Goal: Information Seeking & Learning: Find specific page/section

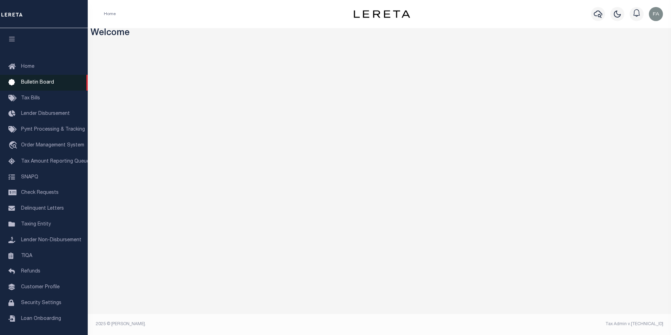
click at [46, 85] on span "Bulletin Board" at bounding box center [37, 82] width 33 height 5
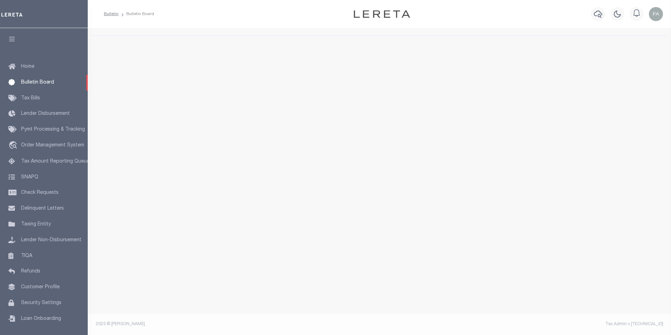
select select "50"
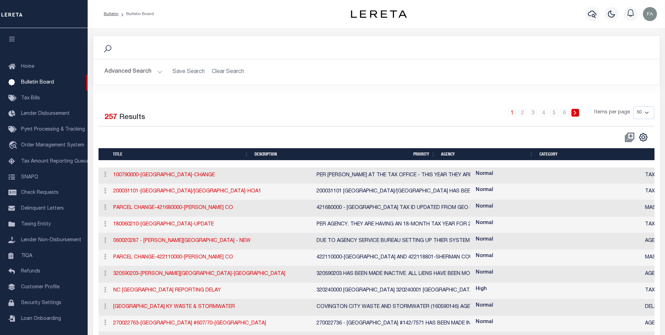
click at [146, 76] on button "Advanced Search" at bounding box center [134, 72] width 58 height 14
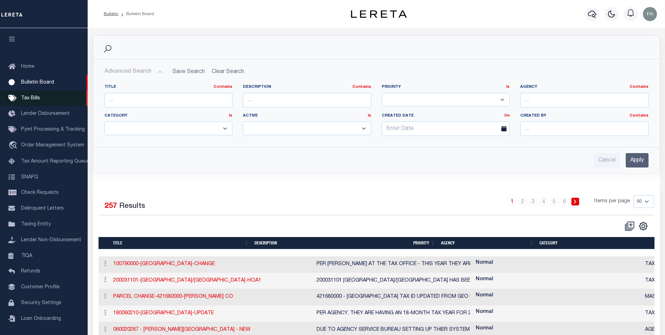
click at [48, 102] on link "Tax Bills" at bounding box center [44, 98] width 88 height 16
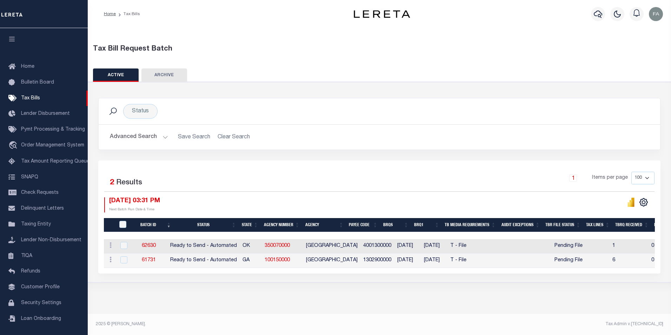
click at [362, 50] on div "Tax Bill Request Batch" at bounding box center [379, 49] width 573 height 11
click at [59, 82] on link "Bulletin Board" at bounding box center [44, 83] width 88 height 16
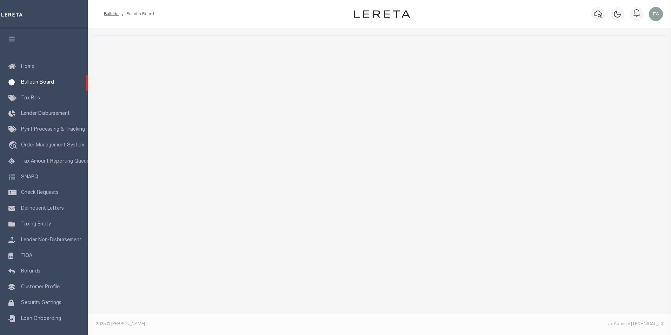
select select "50"
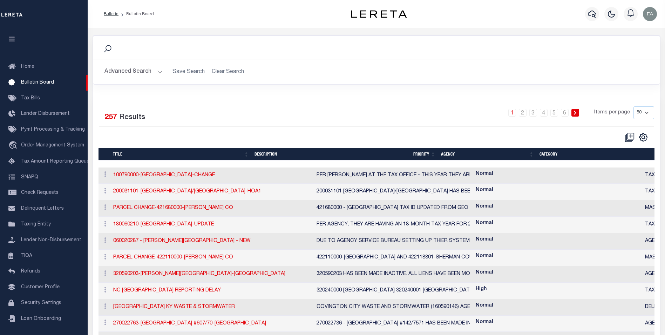
click at [141, 71] on button "Advanced Search" at bounding box center [134, 72] width 58 height 14
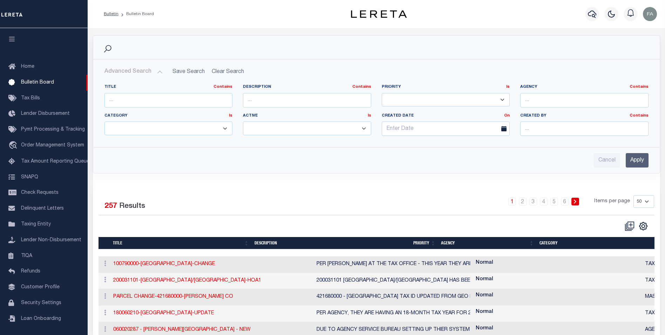
click at [545, 89] on label "Agency Contains Contains Is" at bounding box center [585, 87] width 128 height 6
click at [558, 100] on input "text" at bounding box center [585, 100] width 128 height 14
paste input "BRYAN COUNTY - County"
click at [633, 157] on input "Apply" at bounding box center [637, 160] width 23 height 14
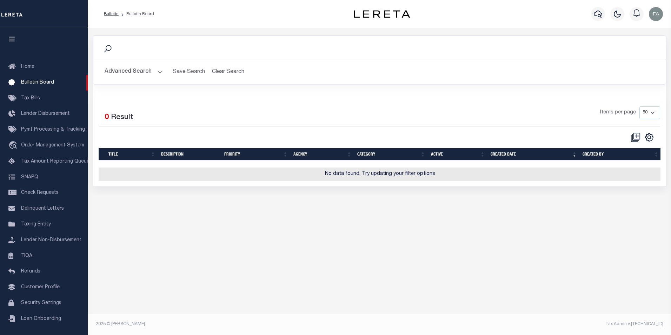
click at [146, 74] on button "Advanced Search" at bounding box center [134, 72] width 58 height 14
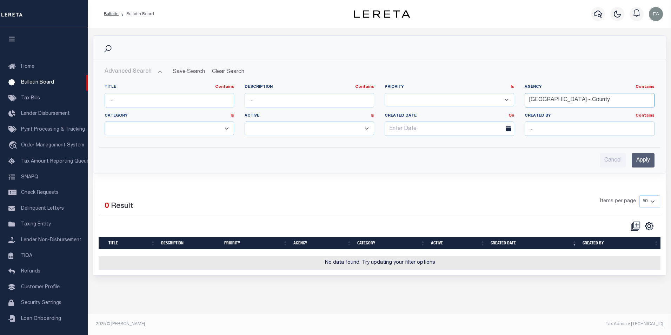
click at [535, 102] on input "BRYAN COUNTY - County" at bounding box center [588, 100] width 129 height 14
drag, startPoint x: 532, startPoint y: 102, endPoint x: 546, endPoint y: 96, distance: 15.1
click at [532, 102] on input "BRYAN COUNTY - County" at bounding box center [588, 100] width 129 height 14
type input "BRYAN COUNTY - County"
click at [646, 155] on input "Apply" at bounding box center [642, 160] width 23 height 14
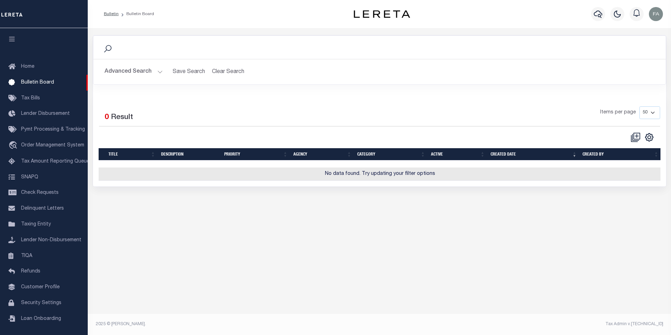
click at [155, 73] on button "Advanced Search" at bounding box center [134, 72] width 58 height 14
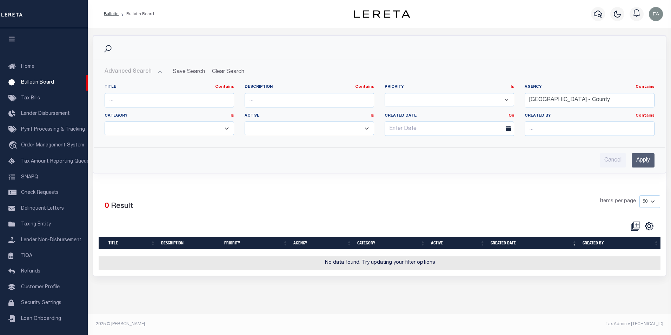
click at [306, 124] on select "YES NO" at bounding box center [308, 128] width 129 height 14
click at [304, 124] on select "YES NO" at bounding box center [308, 128] width 129 height 14
click at [280, 123] on select "YES NO" at bounding box center [308, 128] width 129 height 14
select select "true"
click at [244, 121] on select "YES NO" at bounding box center [308, 128] width 129 height 14
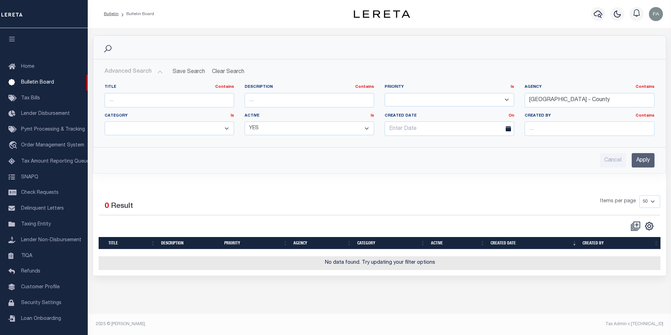
click at [636, 152] on div "Cancel Apply" at bounding box center [379, 157] width 561 height 20
click at [632, 156] on input "Apply" at bounding box center [642, 160] width 23 height 14
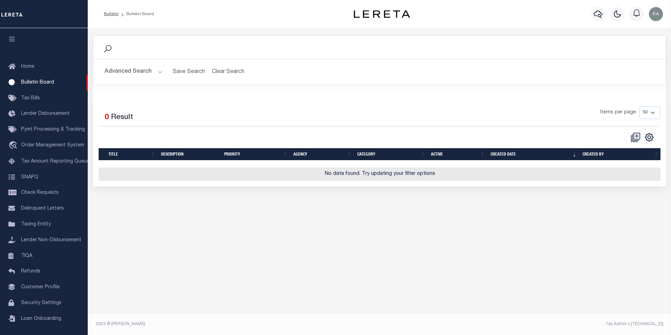
click at [335, 245] on div "Search Advanced Search Save Search Clear Search BulletinSearchTable_dynamictabl…" at bounding box center [379, 178] width 583 height 301
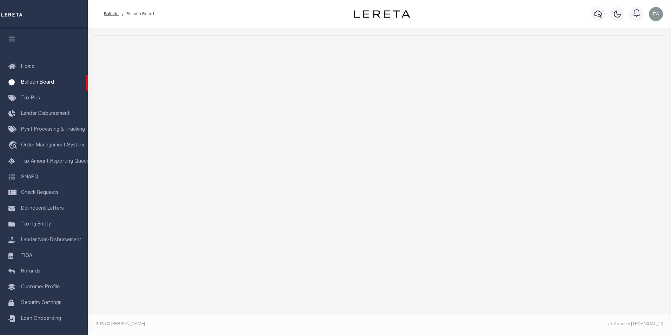
select select "50"
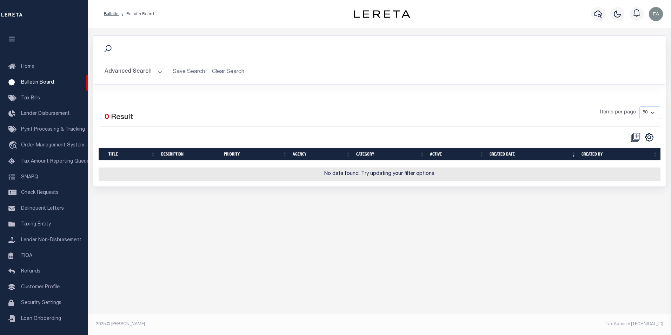
click at [269, 215] on div "Search Advanced Search Save Search Clear Search BulletinSearchTable_dynamictabl…" at bounding box center [379, 123] width 583 height 190
click at [32, 327] on link "Loan Onboarding" at bounding box center [44, 319] width 88 height 16
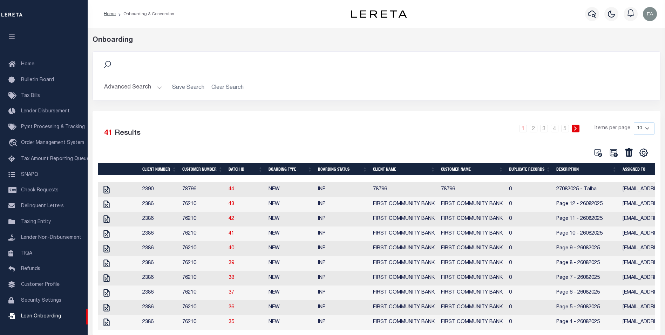
drag, startPoint x: 423, startPoint y: 183, endPoint x: 265, endPoint y: 201, distance: 159.5
click at [326, 188] on td "INP" at bounding box center [342, 189] width 55 height 15
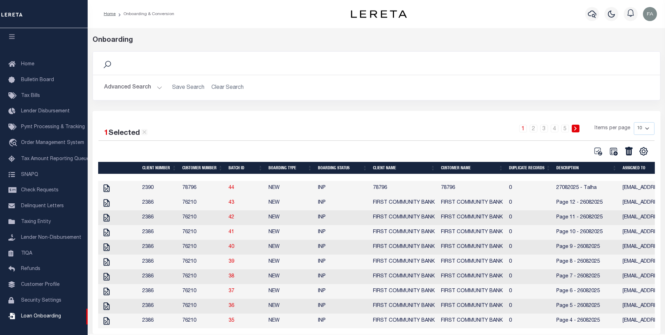
click at [142, 93] on button "Advanced Search" at bounding box center [133, 88] width 58 height 14
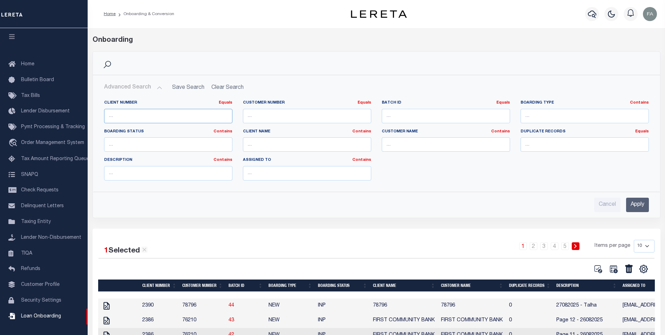
click at [200, 121] on input "number" at bounding box center [168, 116] width 128 height 14
click at [297, 118] on input "number" at bounding box center [307, 116] width 128 height 14
type input "1122"
click at [637, 199] on input "Apply" at bounding box center [637, 204] width 23 height 14
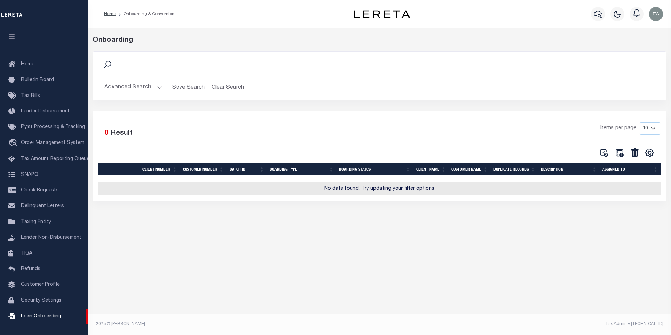
click at [161, 88] on button "Advanced Search" at bounding box center [133, 88] width 58 height 14
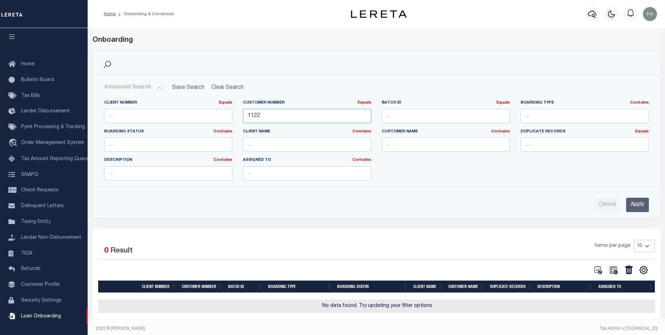
drag, startPoint x: 284, startPoint y: 118, endPoint x: 206, endPoint y: 117, distance: 78.6
click at [206, 117] on div "Client Number Equals Equals Is Not Equal To Is Greater Than Is Less Than Custom…" at bounding box center [377, 143] width 556 height 86
click at [264, 143] on input "text" at bounding box center [307, 144] width 128 height 14
type input "[PERSON_NAME]"
click at [639, 209] on input "Apply" at bounding box center [637, 204] width 23 height 14
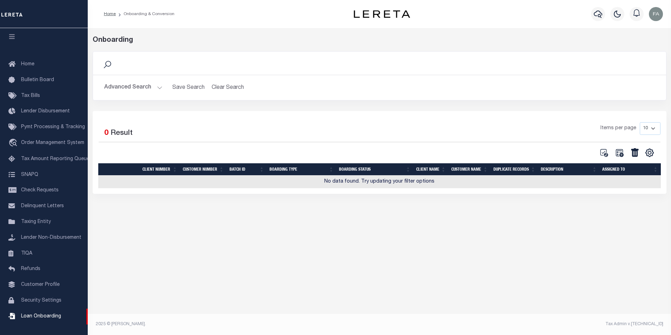
click at [133, 88] on button "Advanced Search" at bounding box center [133, 88] width 58 height 14
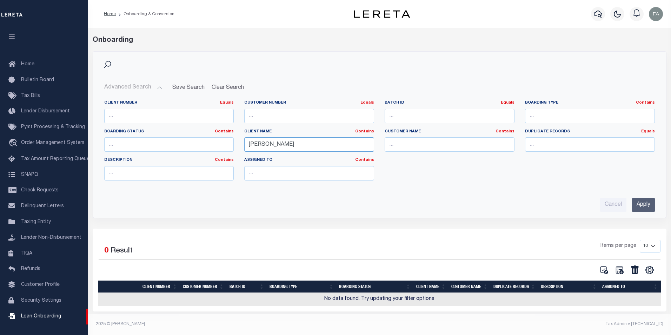
click at [296, 141] on input "[PERSON_NAME]" at bounding box center [309, 144] width 130 height 14
click at [429, 136] on div "Customer Name Contains Contains Is" at bounding box center [449, 140] width 130 height 23
click at [475, 150] on input "text" at bounding box center [449, 144] width 130 height 14
click at [467, 145] on input "text" at bounding box center [449, 144] width 130 height 14
paste input "[PERSON_NAME]"
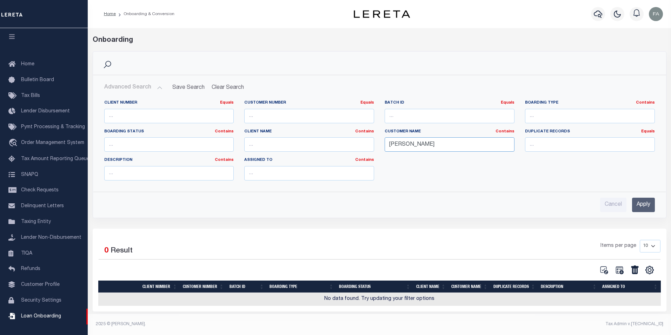
type input "[PERSON_NAME]"
click at [646, 202] on input "Apply" at bounding box center [643, 204] width 23 height 14
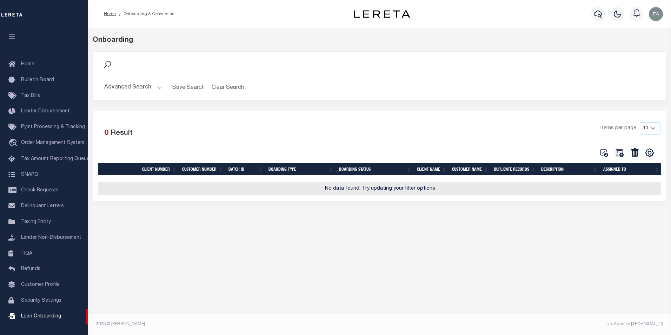
click at [643, 201] on div "1 Selected 0 Result Items per page 10 25 50 100" at bounding box center [379, 156] width 573 height 90
click at [129, 86] on button "Advanced Search" at bounding box center [133, 88] width 58 height 14
